Goal: Information Seeking & Learning: Learn about a topic

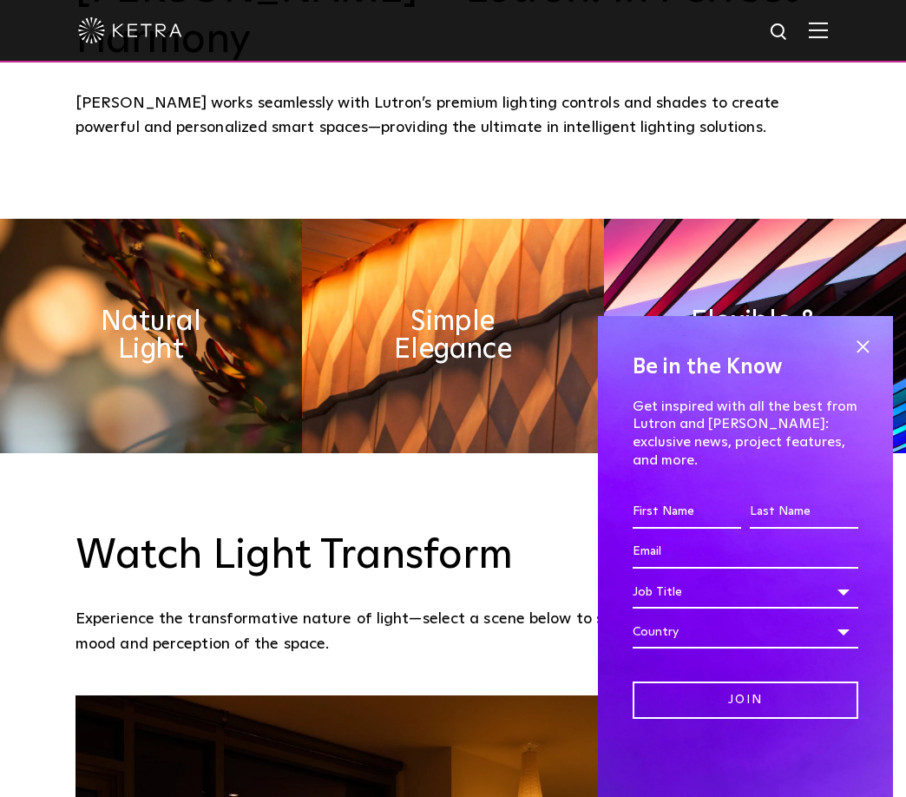
scroll to position [917, 0]
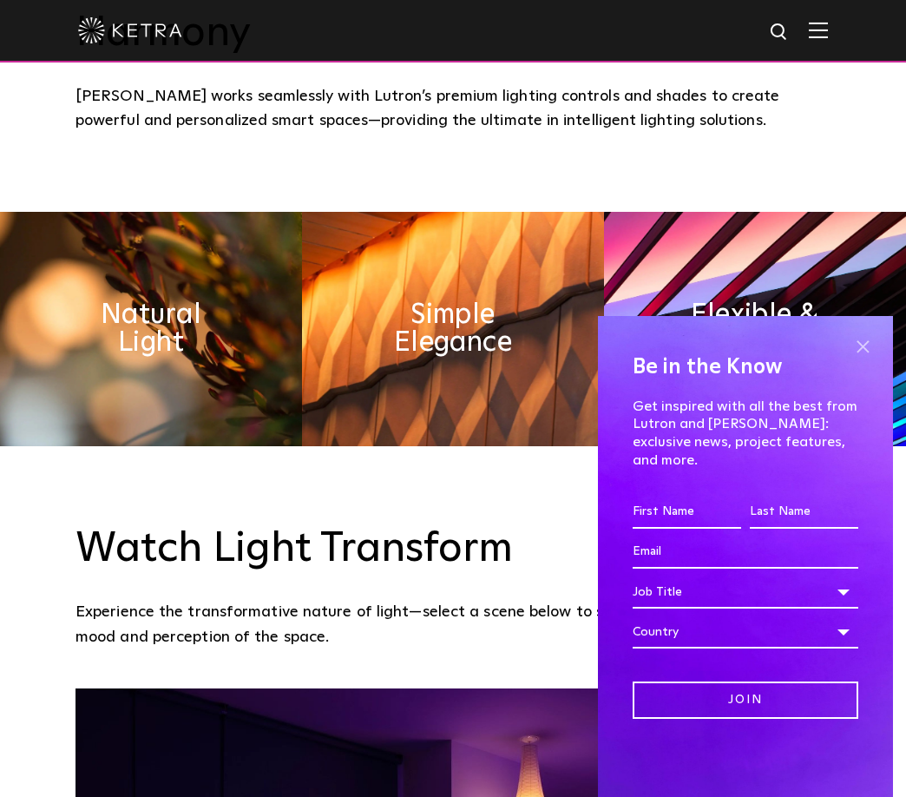
click at [861, 359] on span at bounding box center [863, 346] width 26 height 26
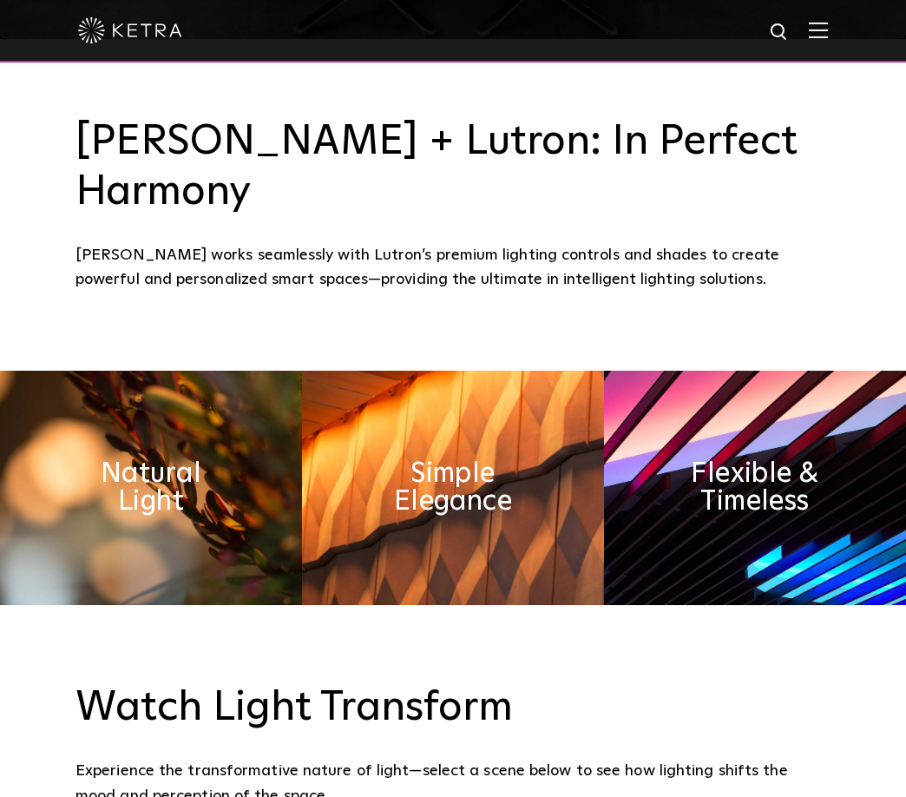
scroll to position [702, 0]
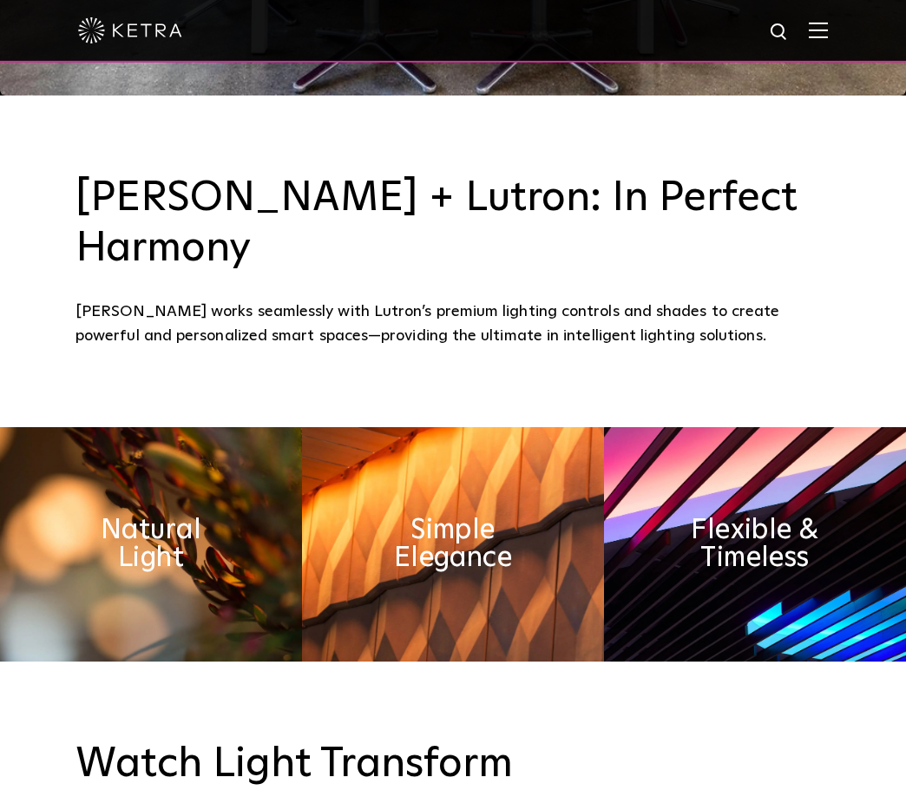
click at [629, 181] on h3 "[PERSON_NAME] + Lutron: In Perfect Harmony" at bounding box center [453, 224] width 755 height 100
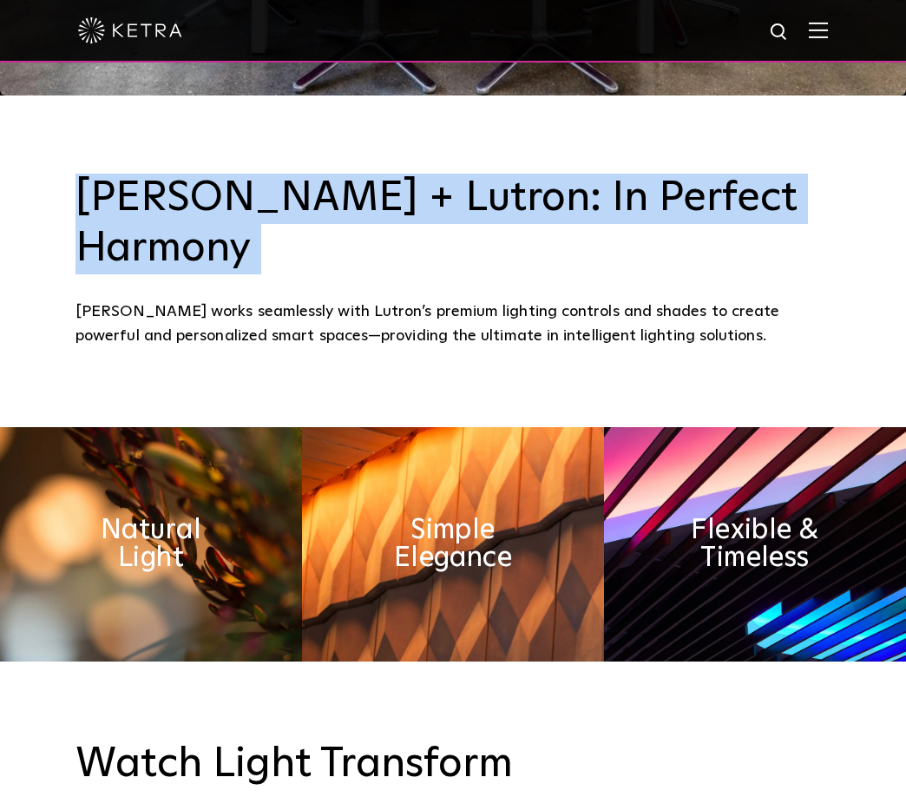
click at [629, 181] on h3 "[PERSON_NAME] + Lutron: In Perfect Harmony" at bounding box center [453, 224] width 755 height 100
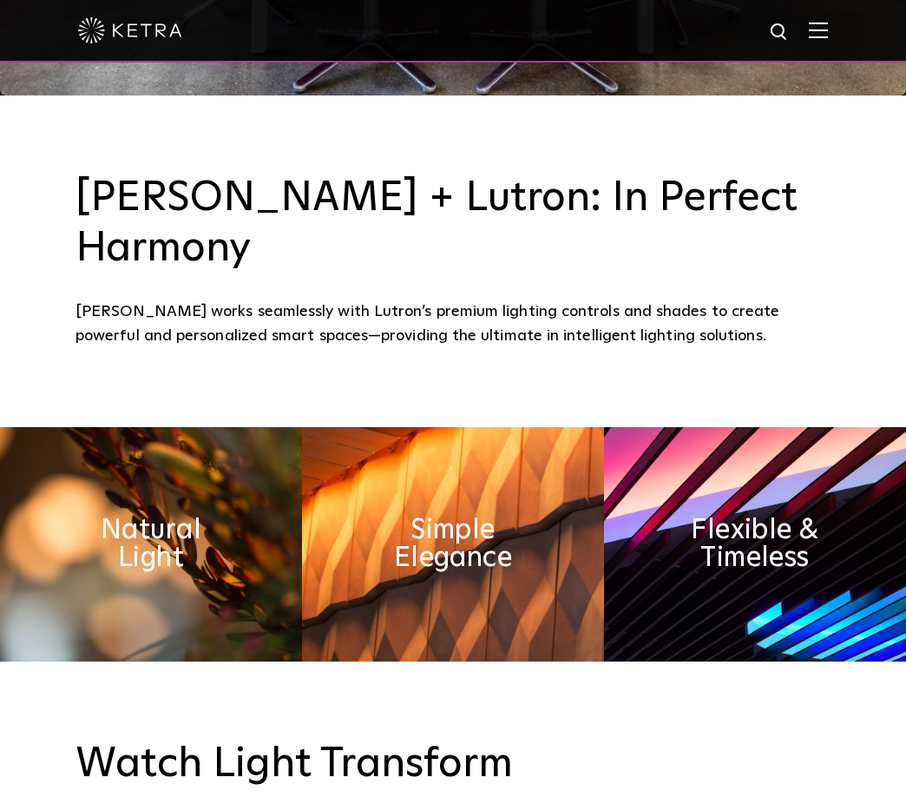
click at [304, 235] on div "[PERSON_NAME] + Lutron: In Perfect Harmony [PERSON_NAME] works seamlessly with …" at bounding box center [453, 261] width 755 height 175
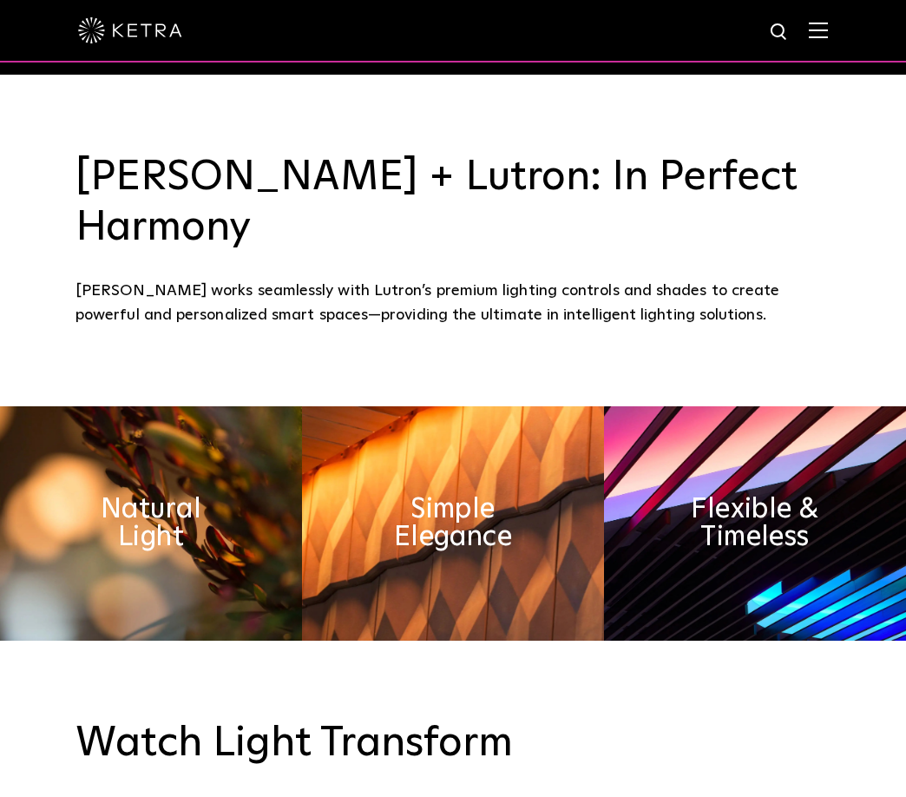
scroll to position [724, 0]
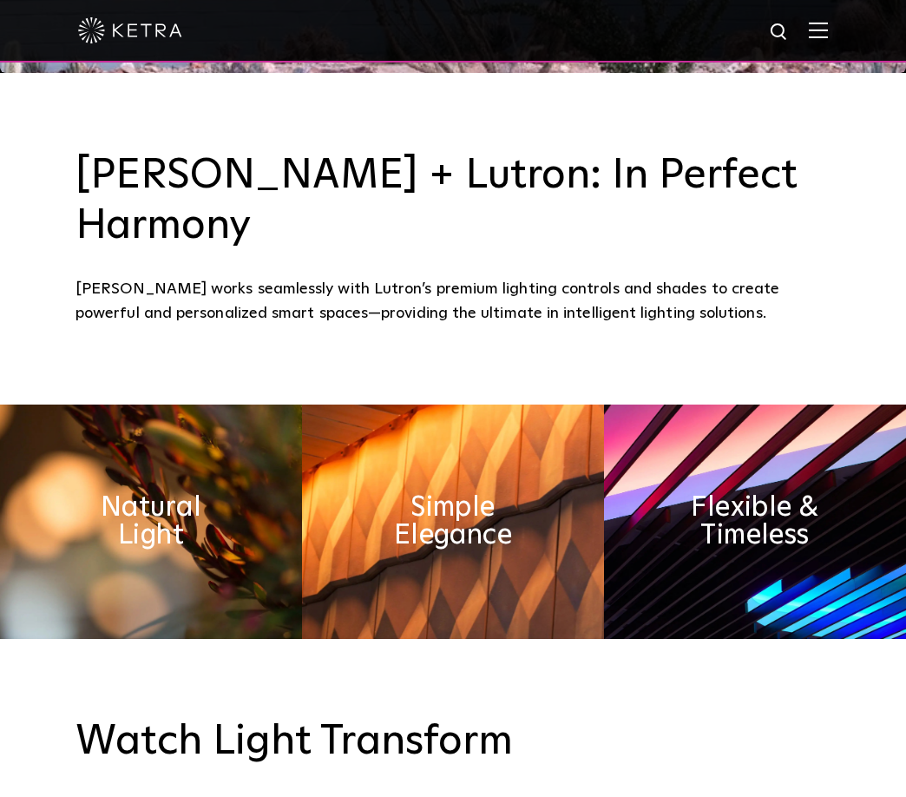
click at [304, 277] on div "[PERSON_NAME] works seamlessly with Lutron’s premium lighting controls and shad…" at bounding box center [453, 301] width 755 height 49
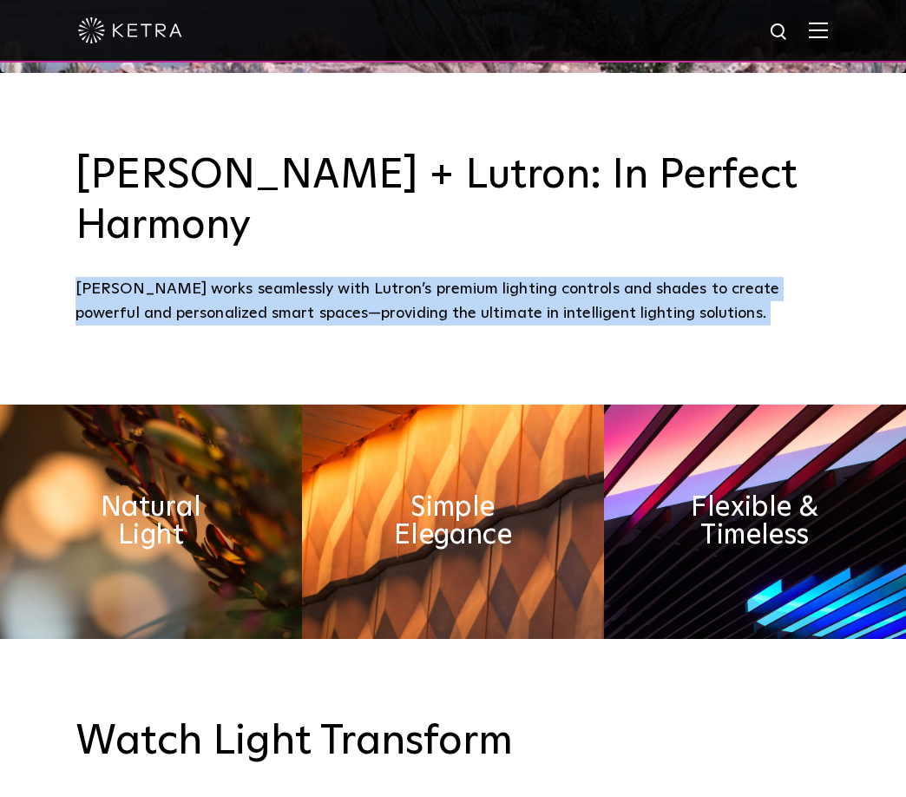
click at [304, 277] on div "[PERSON_NAME] works seamlessly with Lutron’s premium lighting controls and shad…" at bounding box center [453, 301] width 755 height 49
click at [306, 277] on div "[PERSON_NAME] works seamlessly with Lutron’s premium lighting controls and shad…" at bounding box center [453, 301] width 755 height 49
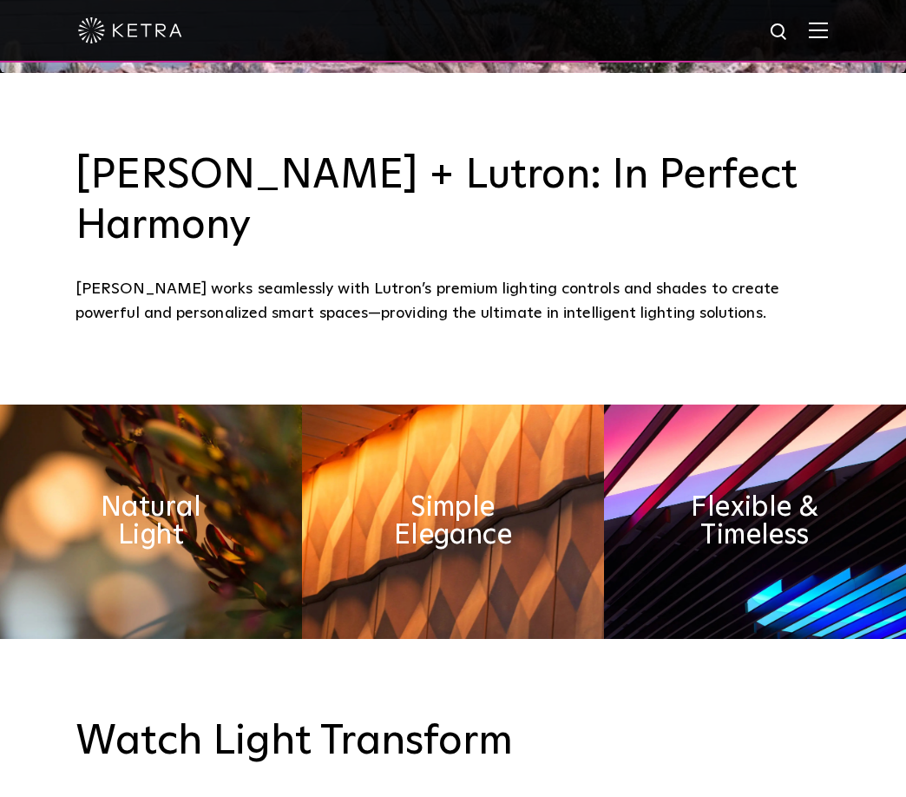
click at [629, 277] on div "[PERSON_NAME] works seamlessly with Lutron’s premium lighting controls and shad…" at bounding box center [453, 301] width 755 height 49
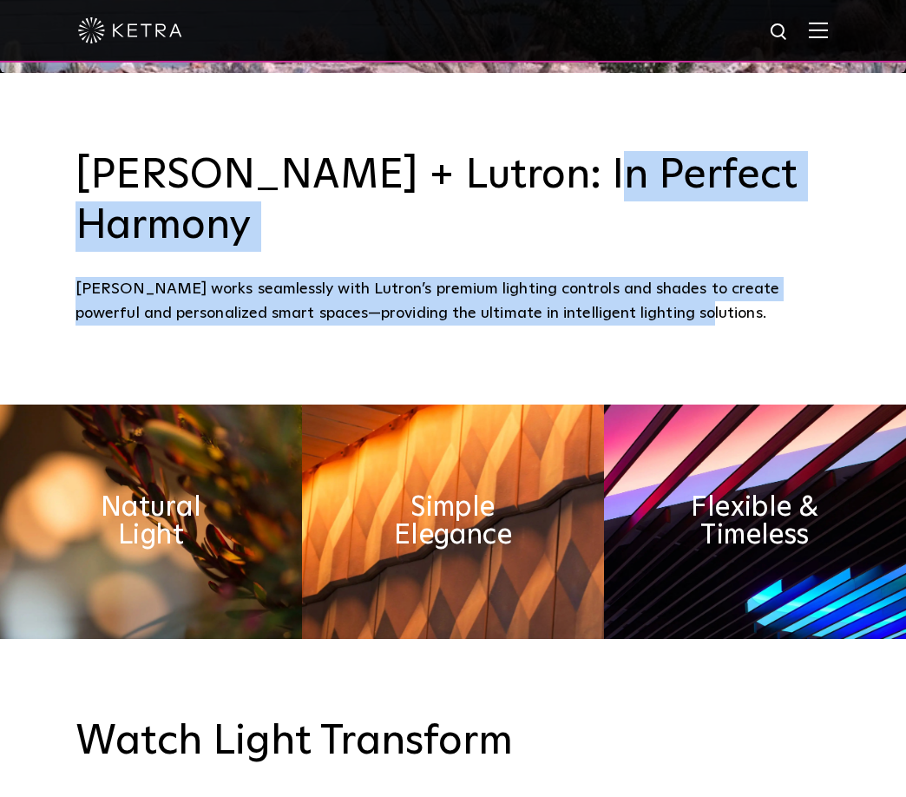
drag, startPoint x: 675, startPoint y: 257, endPoint x: 533, endPoint y: 190, distance: 157.3
click at [533, 190] on div "[PERSON_NAME] + Lutron: In Perfect Harmony [PERSON_NAME] works seamlessly with …" at bounding box center [453, 238] width 755 height 175
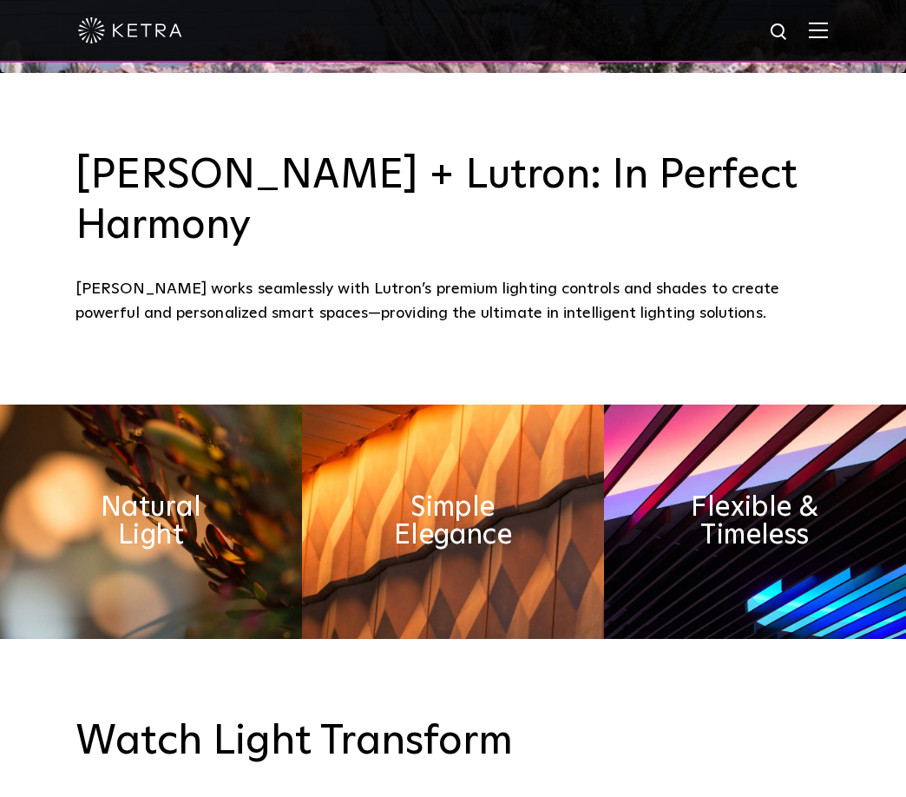
click at [543, 277] on div "[PERSON_NAME] works seamlessly with Lutron’s premium lighting controls and shad…" at bounding box center [453, 301] width 755 height 49
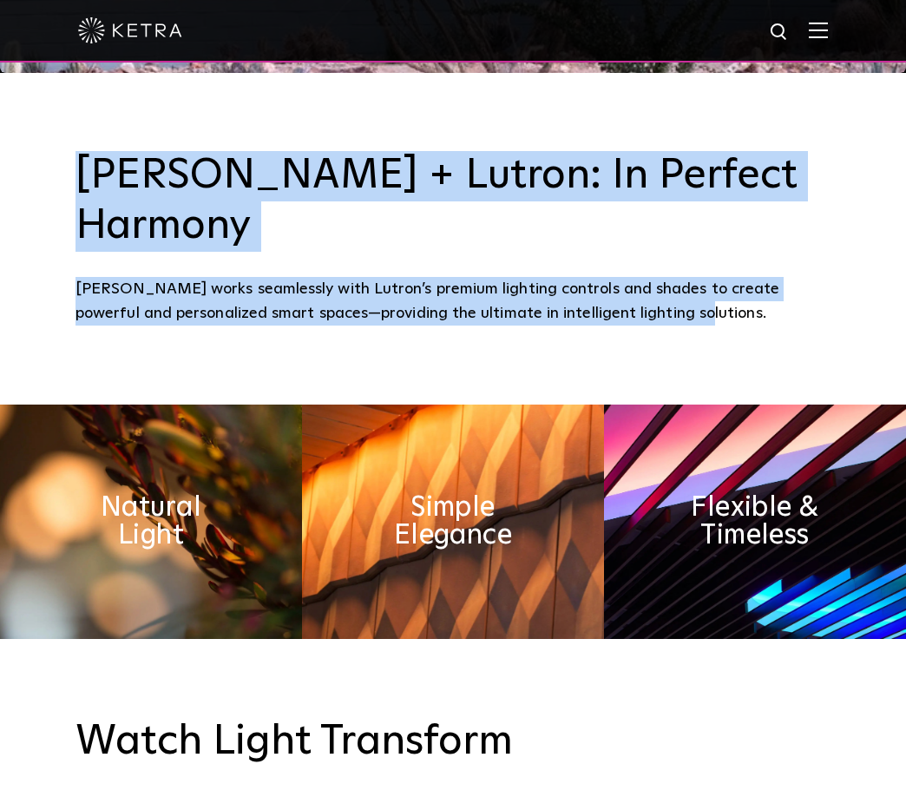
drag, startPoint x: 697, startPoint y: 257, endPoint x: 485, endPoint y: 129, distance: 247.3
click at [485, 129] on div "[PERSON_NAME] + Lutron: In Perfect Harmony [PERSON_NAME] works seamlessly with …" at bounding box center [453, 239] width 906 height 332
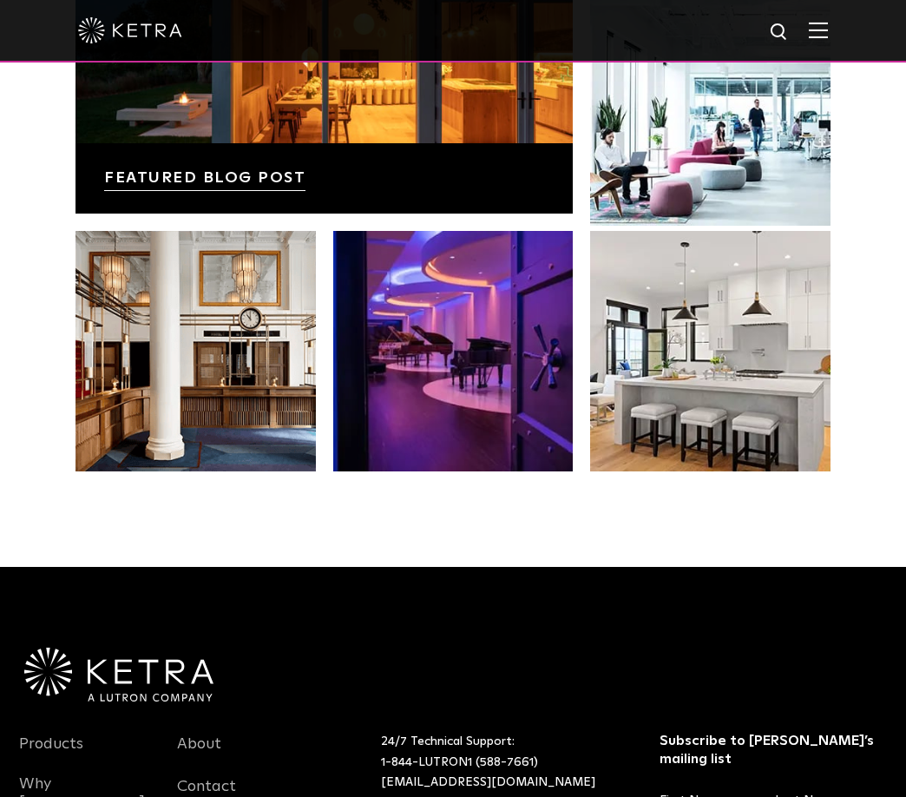
scroll to position [3016, 0]
